Goal: Information Seeking & Learning: Find specific fact

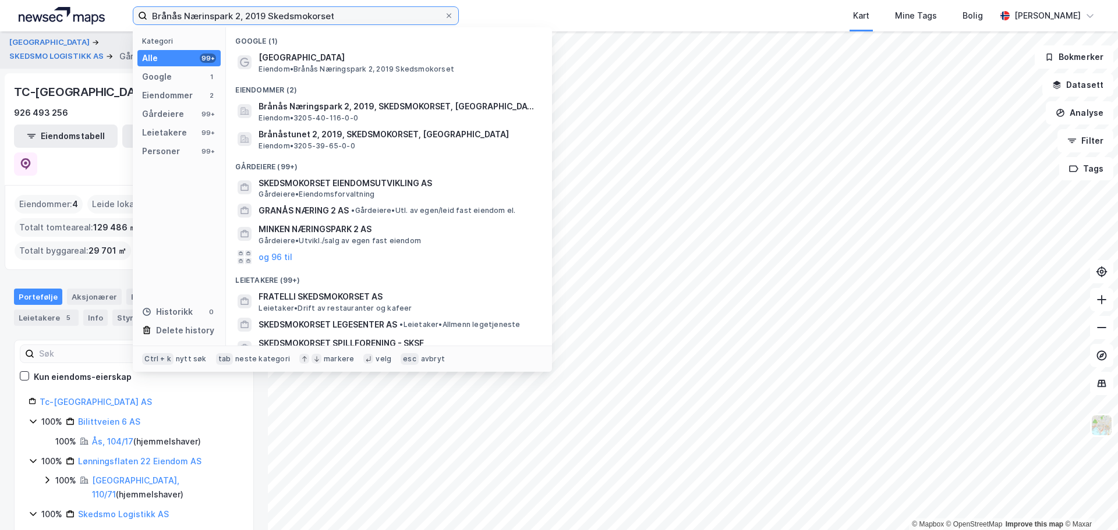
drag, startPoint x: 432, startPoint y: 15, endPoint x: -16, endPoint y: -1, distance: 447.9
click at [0, 0] on html "Brånås Nærinspark 2, 2019 Skedsmokorset Kategori Alle 99+ Google 1 Eiendommer 2…" at bounding box center [559, 265] width 1118 height 530
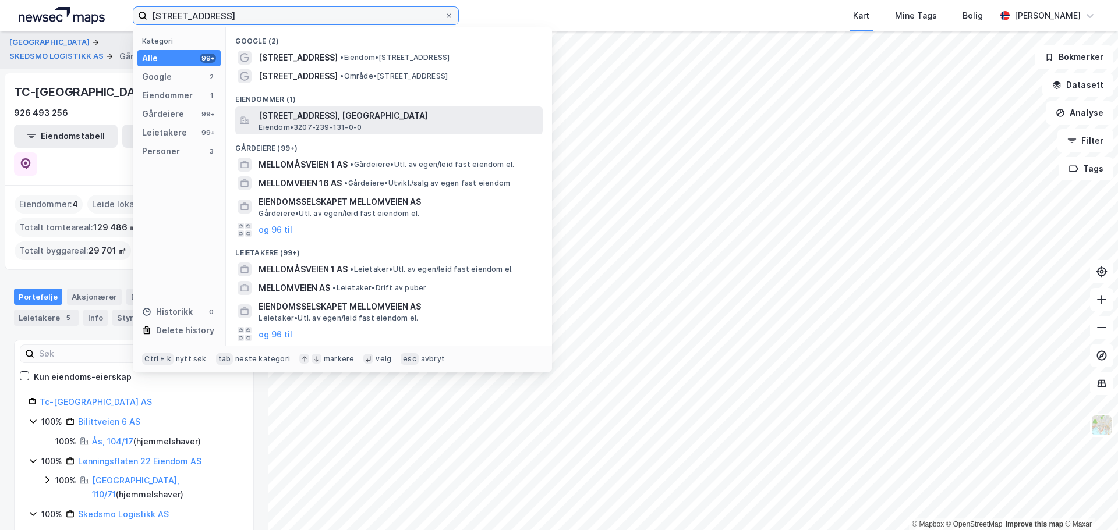
type input "[STREET_ADDRESS]"
click at [314, 118] on span "[STREET_ADDRESS], [GEOGRAPHIC_DATA]" at bounding box center [397, 116] width 279 height 14
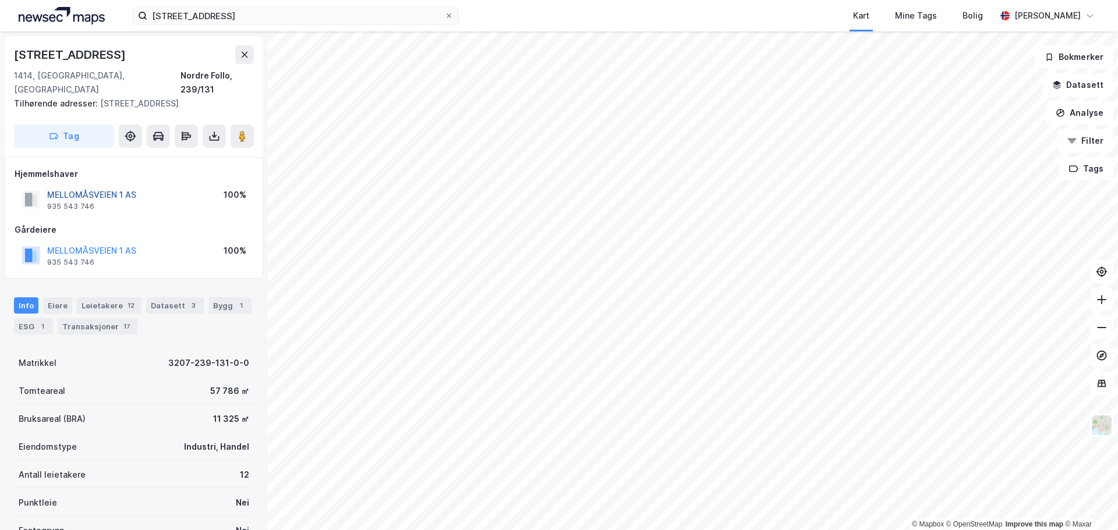
click at [0, 0] on button "MELLOMÅSVEIEN 1 AS" at bounding box center [0, 0] width 0 height 0
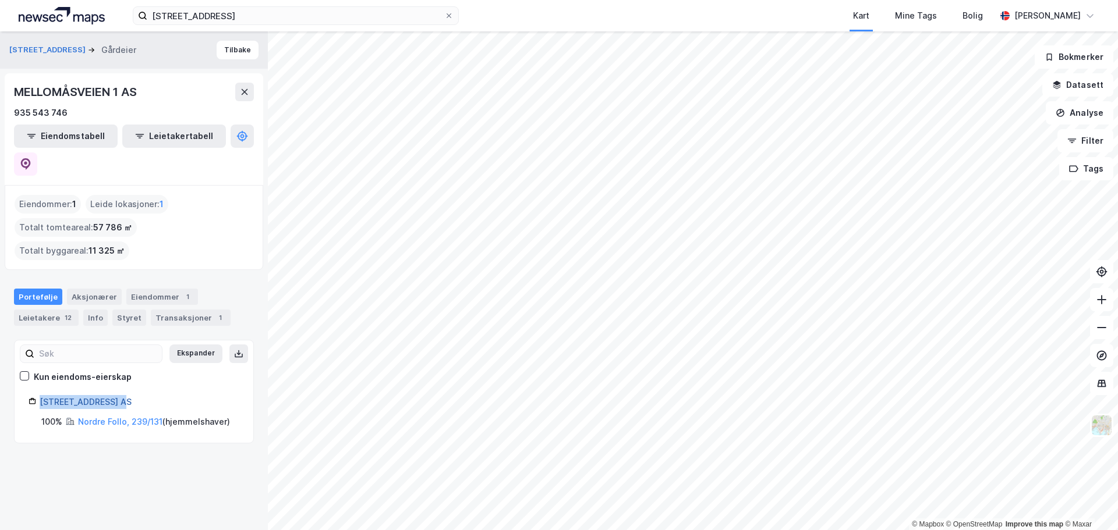
drag, startPoint x: 125, startPoint y: 350, endPoint x: 42, endPoint y: 353, distance: 83.3
click at [42, 395] on div "[STREET_ADDRESS] AS" at bounding box center [140, 402] width 200 height 14
copy link "[STREET_ADDRESS] AS"
